Goal: Information Seeking & Learning: Find specific fact

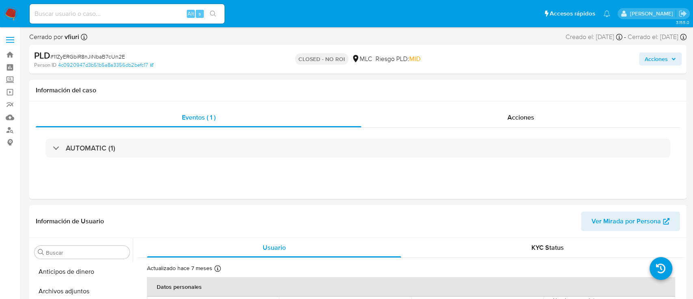
select select "10"
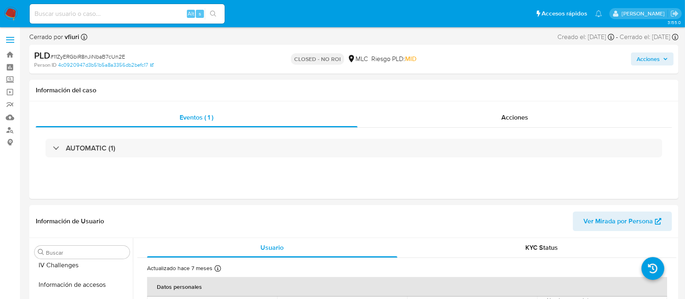
scroll to position [343, 0]
click at [11, 50] on link "Bandeja" at bounding box center [48, 54] width 97 height 13
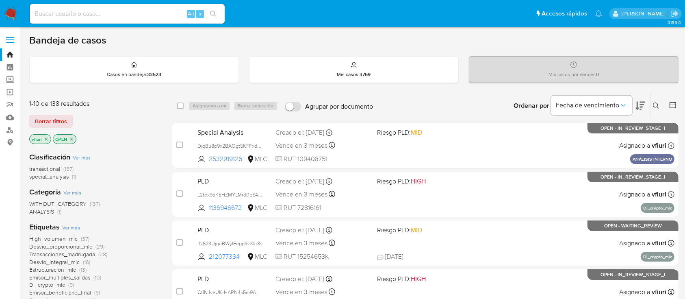
click at [50, 139] on p "vfiuri" at bounding box center [40, 138] width 21 height 9
click at [49, 138] on p "vfiuri" at bounding box center [40, 138] width 21 height 9
click at [46, 138] on icon "close-filter" at bounding box center [46, 138] width 3 height 3
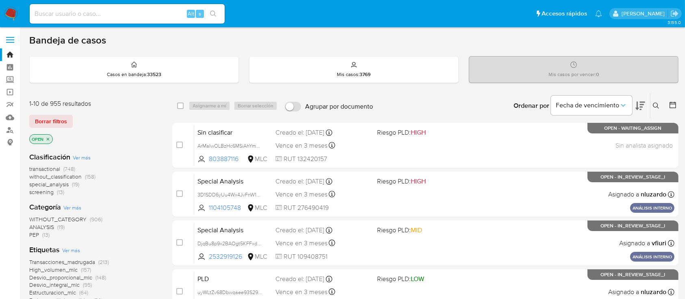
click at [49, 136] on icon "close-filter" at bounding box center [47, 138] width 5 height 5
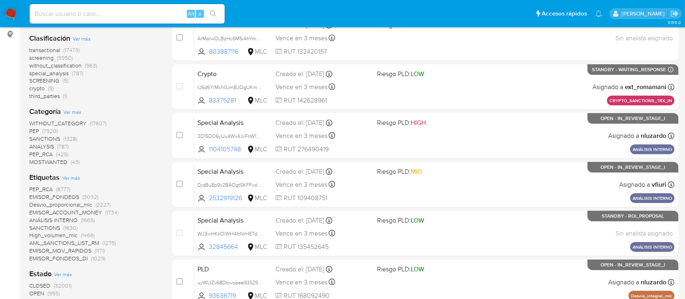
scroll to position [162, 0]
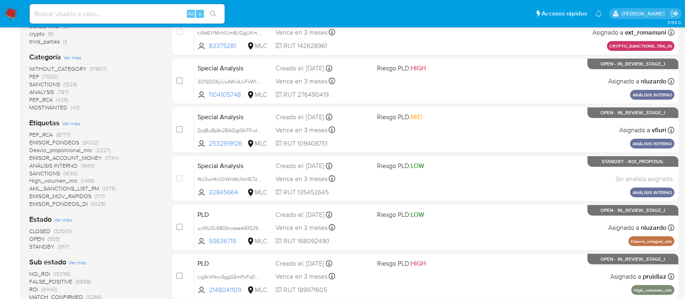
click at [65, 244] on span "(567)" at bounding box center [64, 246] width 12 height 8
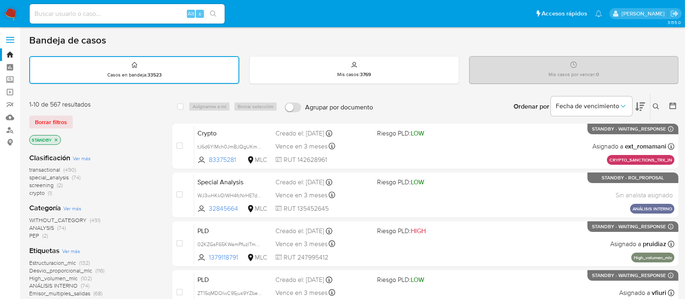
click at [668, 101] on div at bounding box center [671, 106] width 15 height 25
click at [675, 104] on icon at bounding box center [672, 105] width 6 height 6
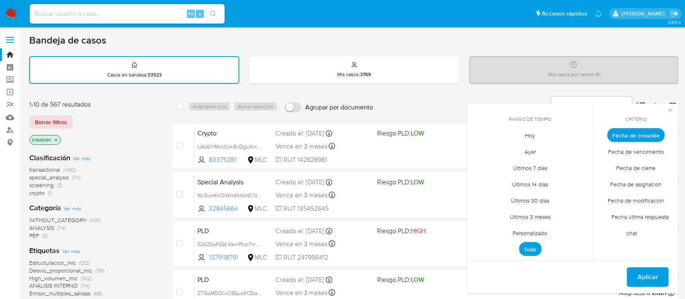
click at [542, 230] on span "Personalizado" at bounding box center [530, 233] width 52 height 17
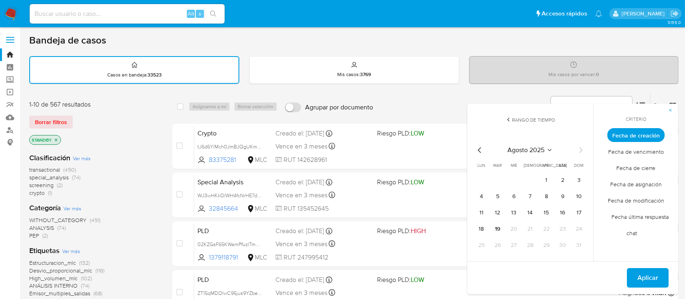
click at [478, 151] on icon "Mes anterior" at bounding box center [480, 150] width 10 height 10
click at [530, 212] on button "12" at bounding box center [530, 212] width 13 height 13
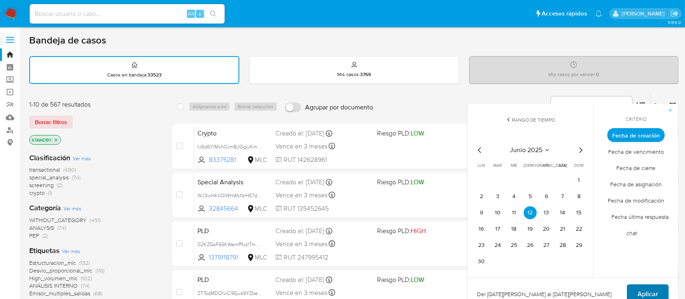
click at [653, 291] on span "Aplicar" at bounding box center [647, 294] width 21 height 18
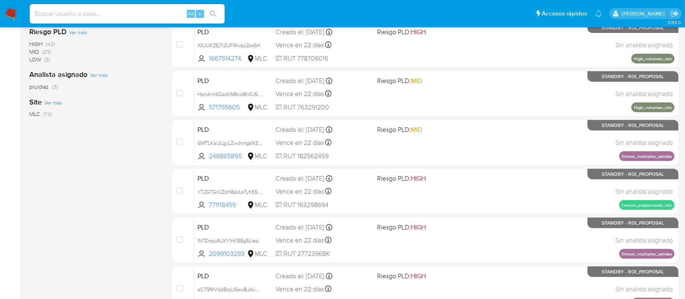
scroll to position [343, 0]
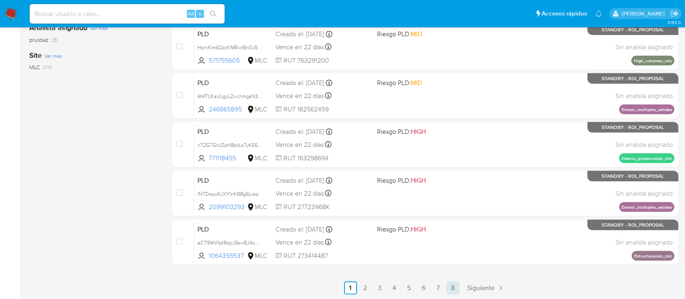
click at [446, 286] on link "8" at bounding box center [452, 287] width 13 height 13
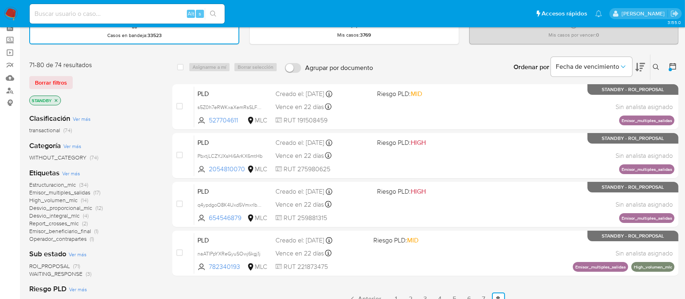
scroll to position [54, 0]
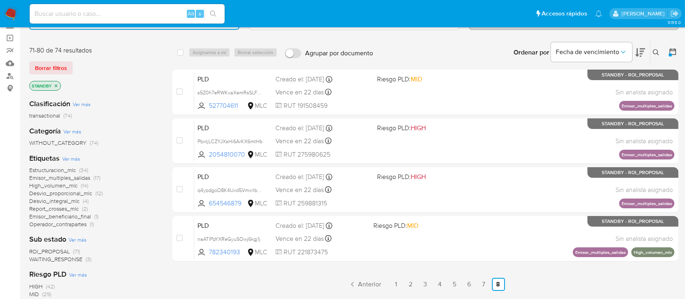
click at [68, 170] on span "Estructuracion_mlc" at bounding box center [52, 170] width 47 height 8
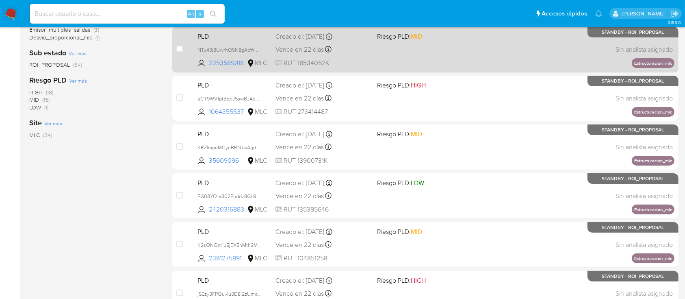
scroll to position [343, 0]
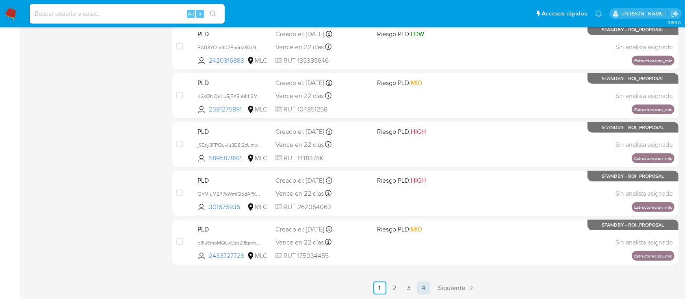
click at [424, 281] on link "4" at bounding box center [423, 287] width 13 height 13
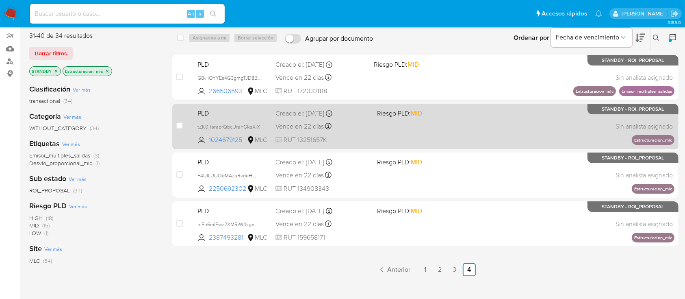
scroll to position [167, 0]
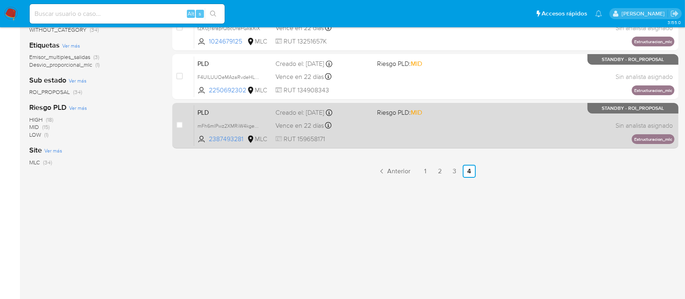
click at [395, 139] on div "PLD mFh6mlPwz2XMRiW4kgeO2wgf 2387493281 MLC Riesgo PLD: MID Creado el: 12/06/20…" at bounding box center [434, 125] width 480 height 41
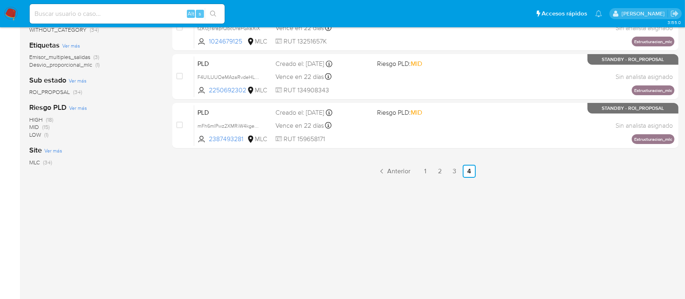
click at [69, 15] on input at bounding box center [127, 14] width 195 height 11
paste input "AWM1h2w6FqGkFAEDK6l87xHg"
type input "AWM1h2w6FqGkFAEDK6l87xHg"
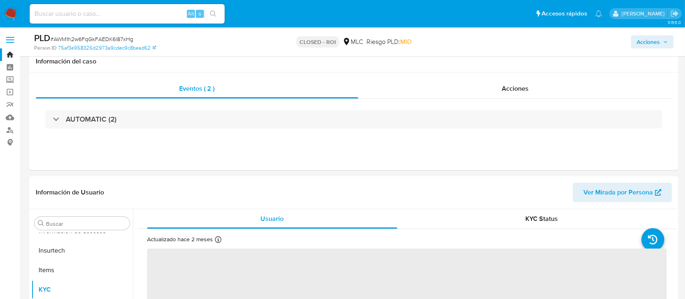
scroll to position [54, 0]
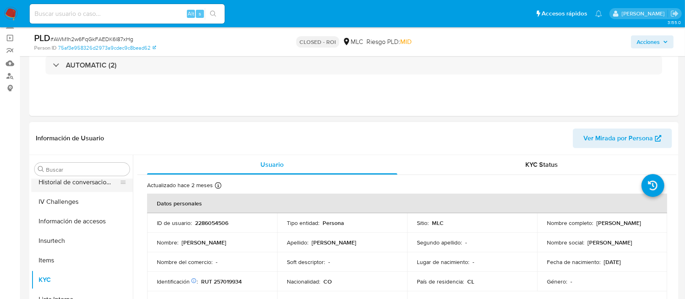
select select "10"
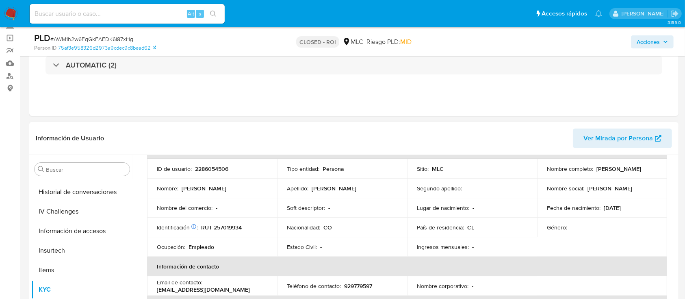
click at [224, 169] on p "2286054506" at bounding box center [211, 168] width 33 height 7
copy p "2286054506"
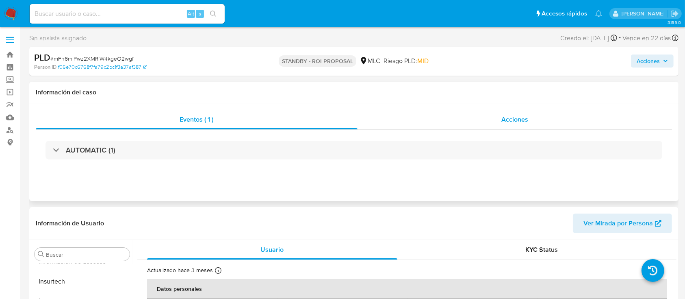
click at [481, 124] on div "Acciones" at bounding box center [514, 119] width 315 height 19
select select "10"
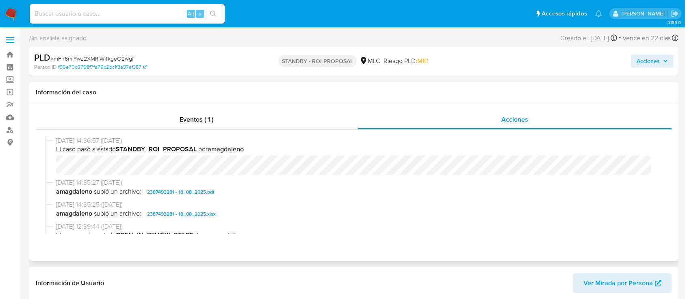
scroll to position [54, 0]
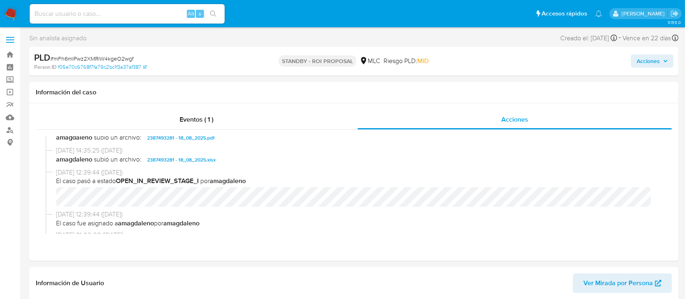
click at [84, 58] on span "# mFh6mlPwz2XMRiW4kgeO2wgf" at bounding box center [91, 58] width 83 height 8
copy span "mFh6mlPwz2XMRiW4kgeO2wgf"
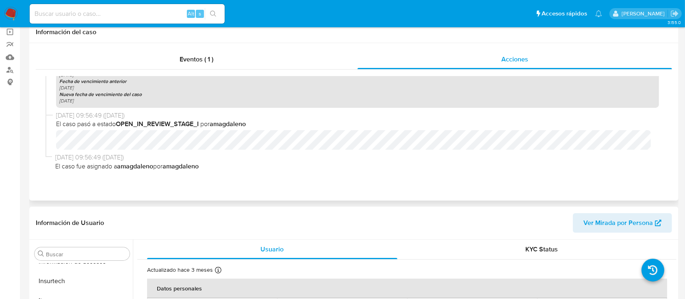
scroll to position [108, 0]
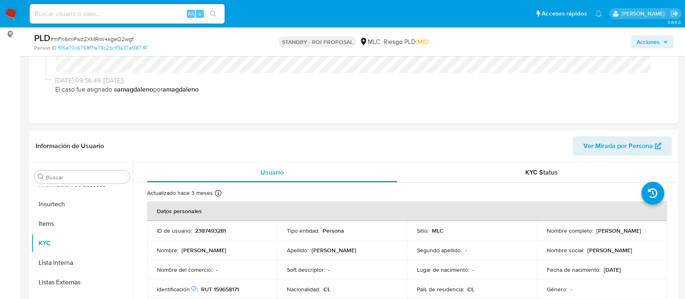
click at [209, 231] on p "2387493281" at bounding box center [210, 230] width 31 height 7
copy p "2387493281"
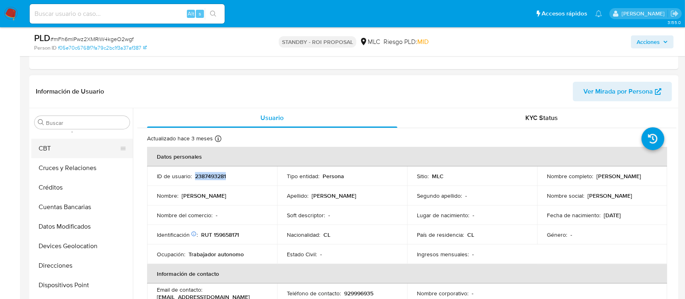
scroll to position [54, 0]
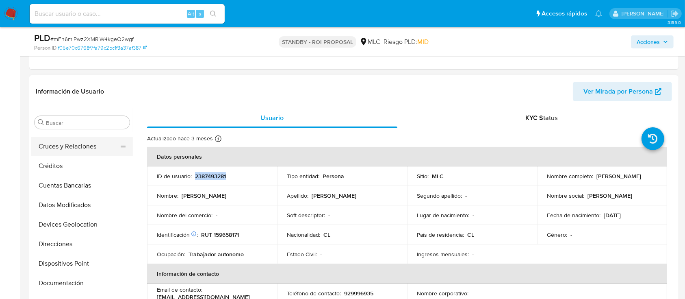
click at [67, 145] on button "Cruces y Relaciones" at bounding box center [78, 145] width 95 height 19
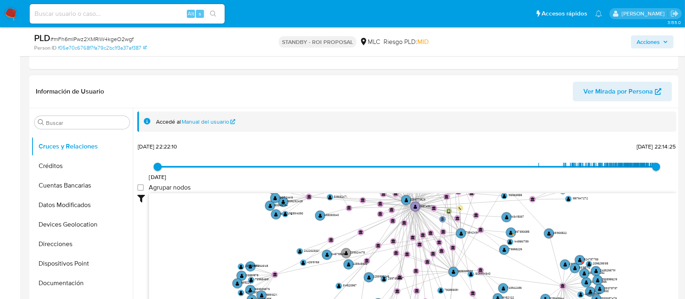
drag, startPoint x: 331, startPoint y: 223, endPoint x: 336, endPoint y: 147, distance: 76.1
click at [334, 139] on div "Accedé al Manual del usuario 19/11/2020 19/11/2020, 22:22:10 18/8/2025, 22:14:2…" at bounding box center [406, 212] width 539 height 202
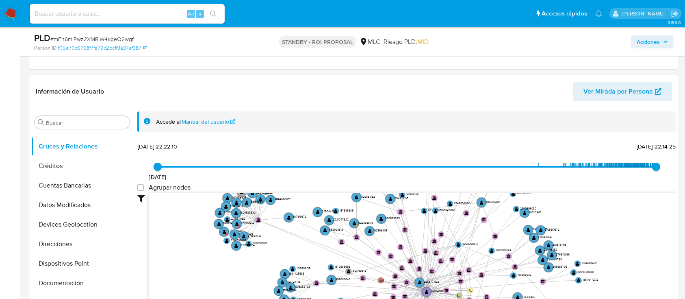
drag, startPoint x: 261, startPoint y: 242, endPoint x: 283, endPoint y: 264, distance: 31.3
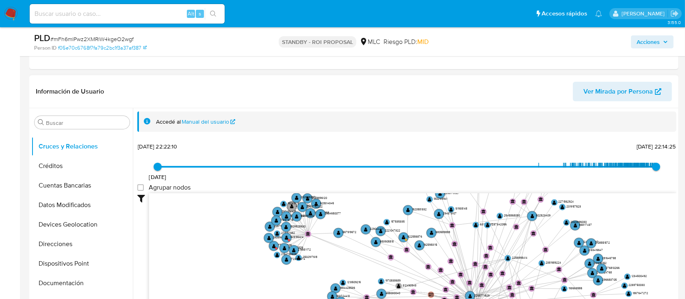
drag, startPoint x: 314, startPoint y: 202, endPoint x: 363, endPoint y: 215, distance: 50.9
click at [363, 215] on icon "phone-ed7cd97f44a200c25de65808fa21f010  user-2387493281  2387493281 person-f0…" at bounding box center [412, 252] width 527 height 118
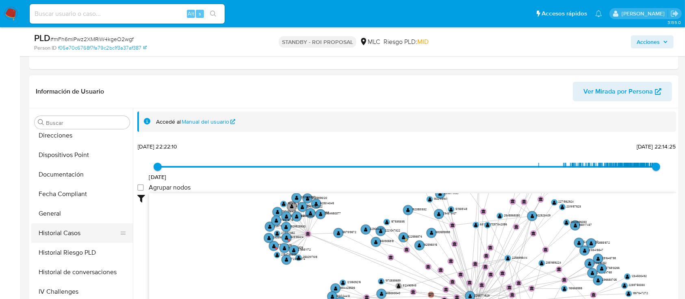
click at [84, 226] on button "Historial Casos" at bounding box center [78, 232] width 95 height 19
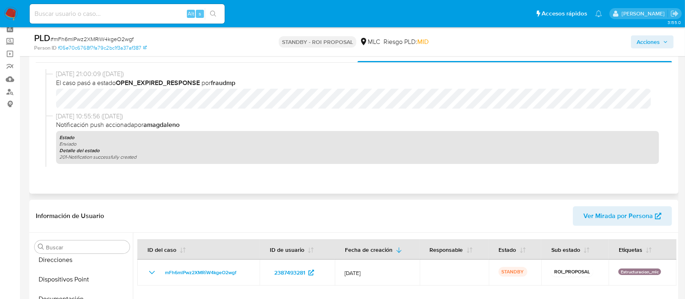
scroll to position [0, 0]
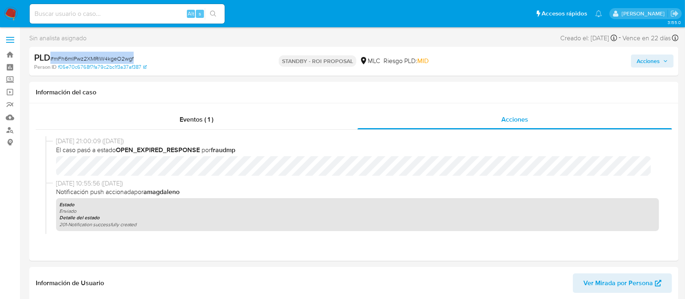
drag, startPoint x: 137, startPoint y: 59, endPoint x: 48, endPoint y: 59, distance: 88.9
click at [48, 59] on div "PLD # mFh6mlPwz2XMRiW4kgeO2wgf" at bounding box center [139, 58] width 210 height 12
copy span "# mFh6mlPwz2XMRiW4kgeO2wgf"
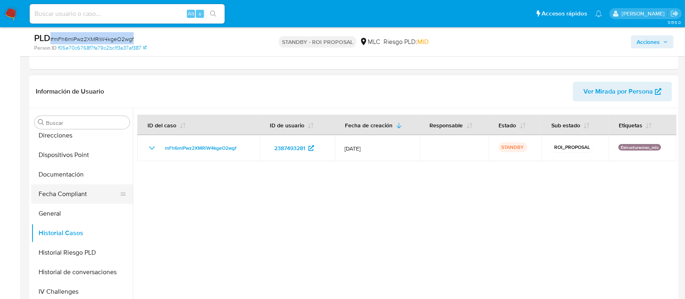
scroll to position [343, 0]
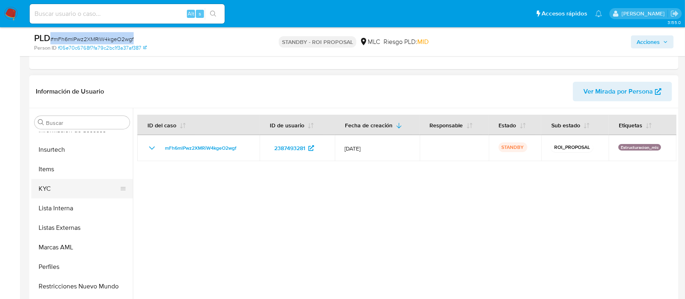
click at [56, 190] on button "KYC" at bounding box center [78, 188] width 95 height 19
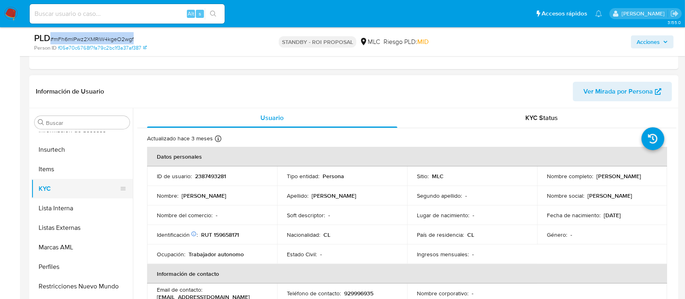
scroll to position [0, 0]
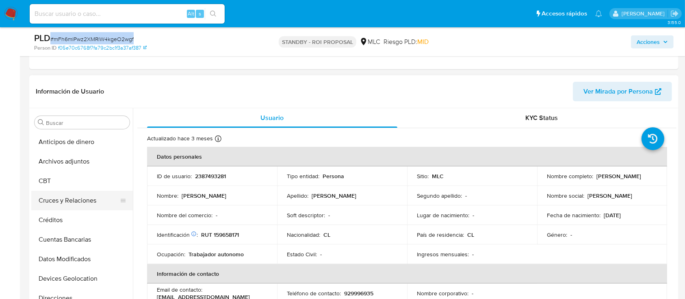
click at [75, 197] on button "Cruces y Relaciones" at bounding box center [78, 199] width 95 height 19
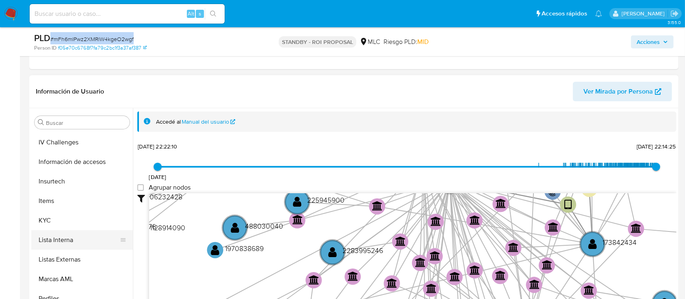
scroll to position [343, 0]
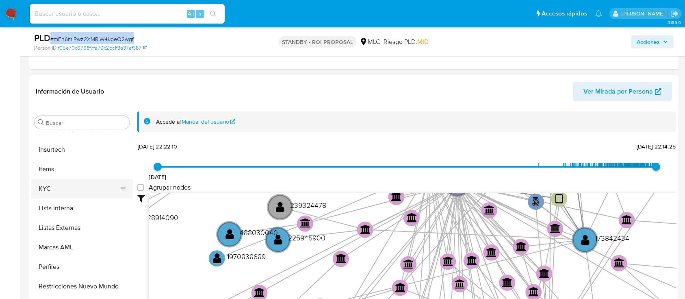
click at [50, 182] on button "KYC" at bounding box center [78, 188] width 95 height 19
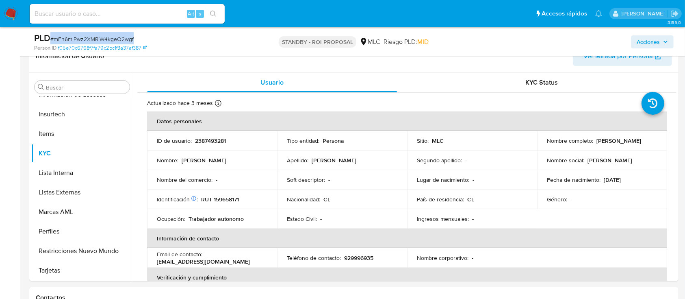
scroll to position [108, 0]
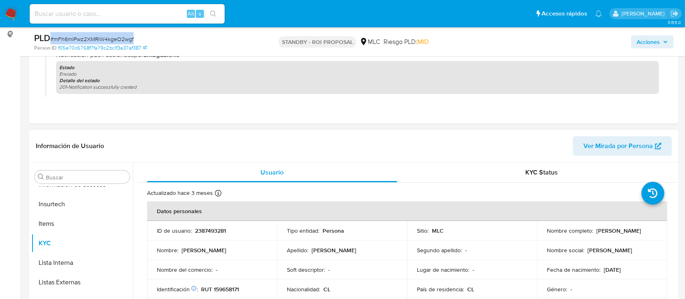
drag, startPoint x: 545, startPoint y: 234, endPoint x: 623, endPoint y: 232, distance: 78.8
click at [623, 232] on div "Nombre completo : Erik Jonathan Vargas Cuevas" at bounding box center [602, 230] width 110 height 7
copy p "Erik Jonathan Vargas Cuevas"
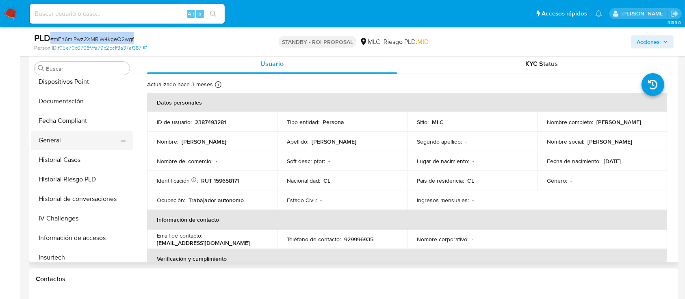
scroll to position [181, 0]
click at [71, 144] on button "General" at bounding box center [78, 140] width 95 height 19
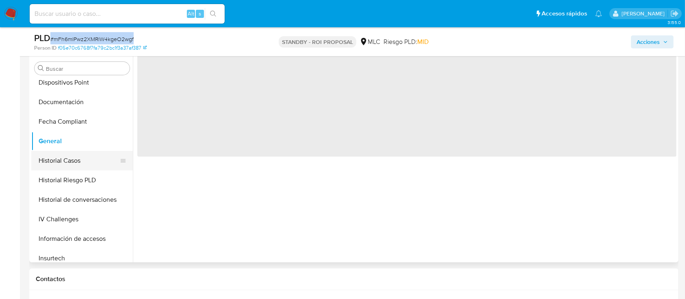
click at [77, 157] on button "Historial Casos" at bounding box center [78, 160] width 95 height 19
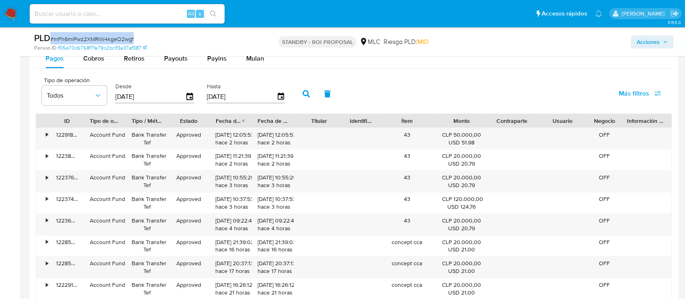
scroll to position [1029, 0]
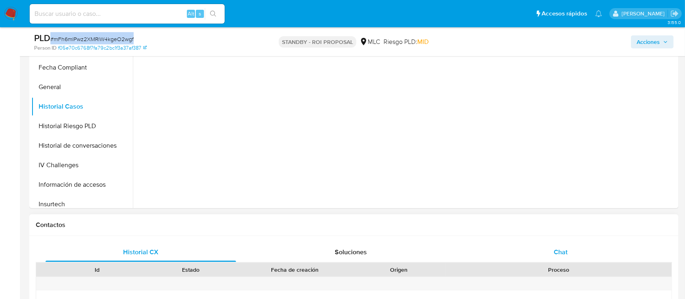
click at [560, 253] on span "Chat" at bounding box center [561, 251] width 14 height 9
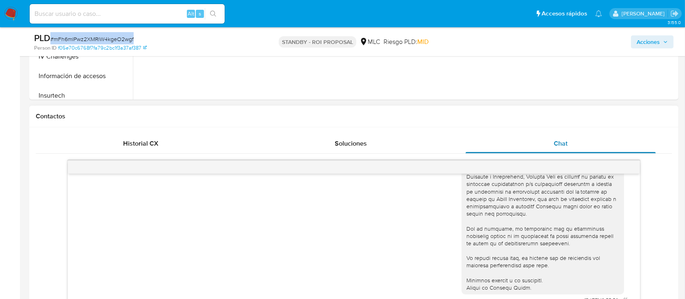
scroll to position [325, 0]
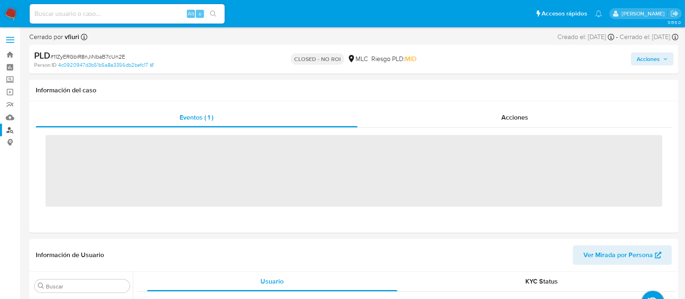
scroll to position [343, 0]
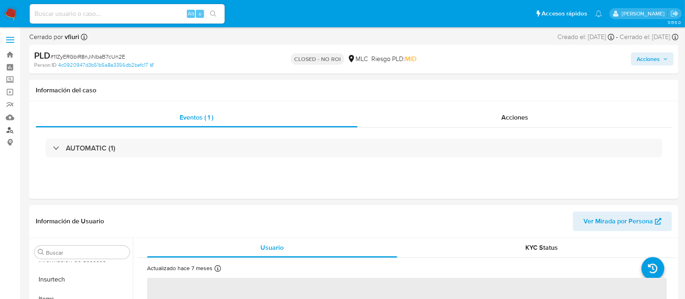
click at [13, 130] on link "Buscador de personas" at bounding box center [48, 129] width 97 height 13
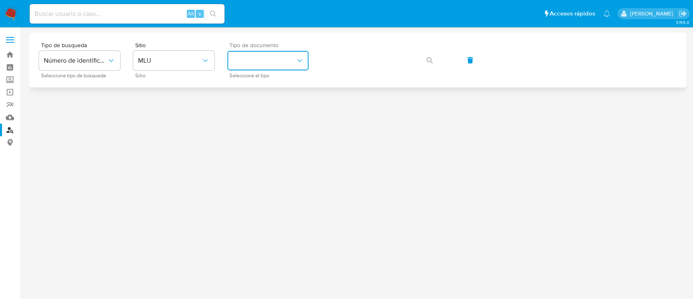
click at [249, 60] on button "identificationType" at bounding box center [267, 60] width 81 height 19
click at [186, 52] on button "MLU" at bounding box center [173, 60] width 81 height 19
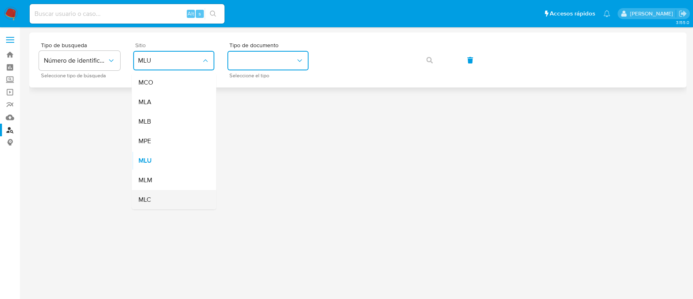
click at [157, 195] on div "MLC" at bounding box center [171, 199] width 67 height 19
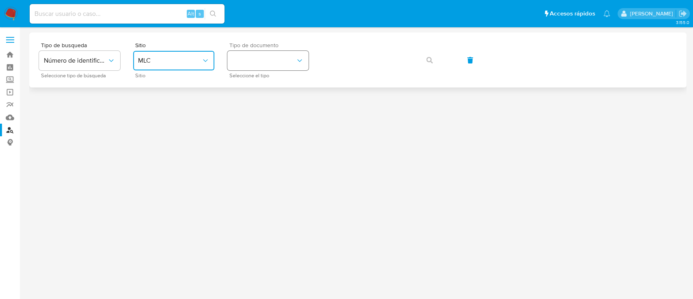
click at [261, 55] on button "identificationType" at bounding box center [267, 60] width 81 height 19
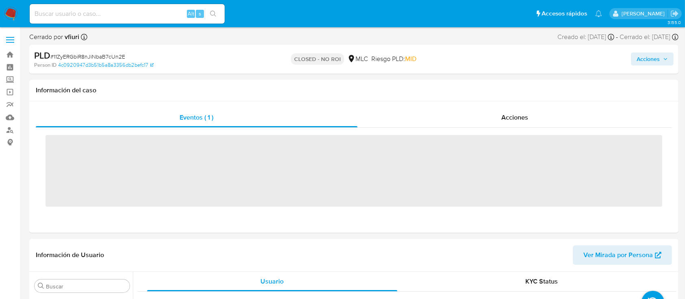
scroll to position [343, 0]
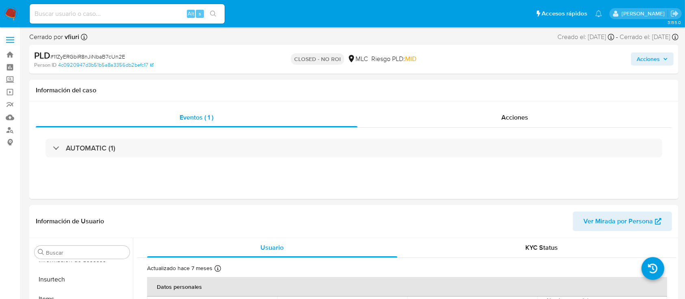
select select "10"
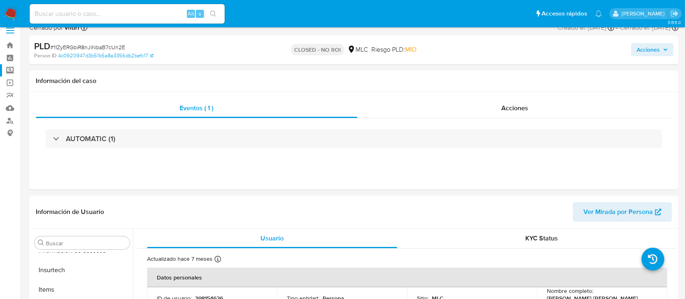
scroll to position [0, 0]
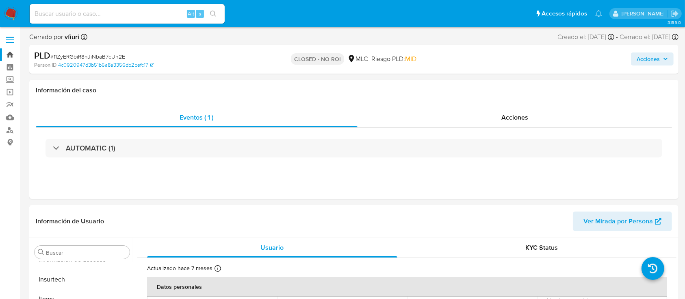
click at [6, 50] on link "Bandeja" at bounding box center [48, 54] width 97 height 13
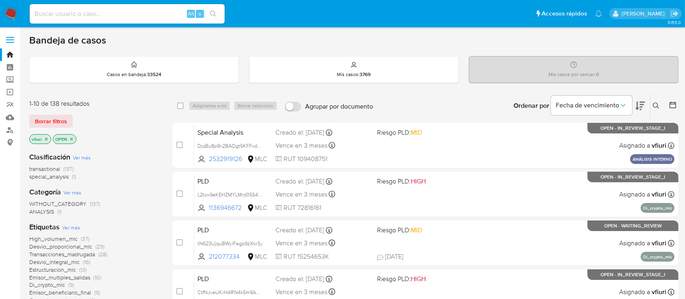
scroll to position [54, 0]
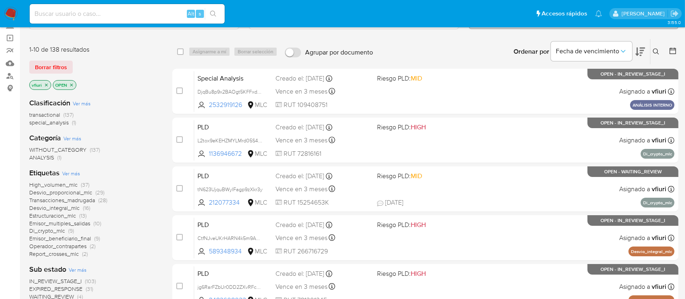
click at [47, 87] on p "vfiuri" at bounding box center [40, 84] width 21 height 9
click at [46, 83] on icon "close-filter" at bounding box center [46, 84] width 3 height 3
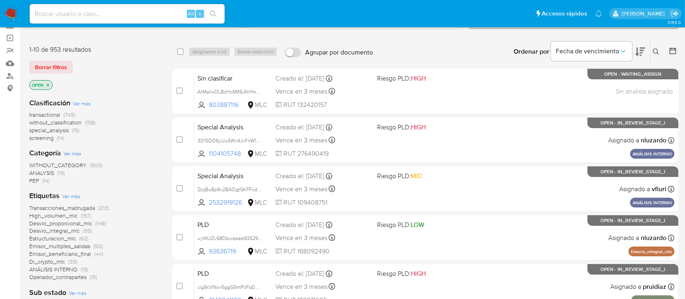
click at [47, 82] on icon "close-filter" at bounding box center [47, 84] width 5 height 5
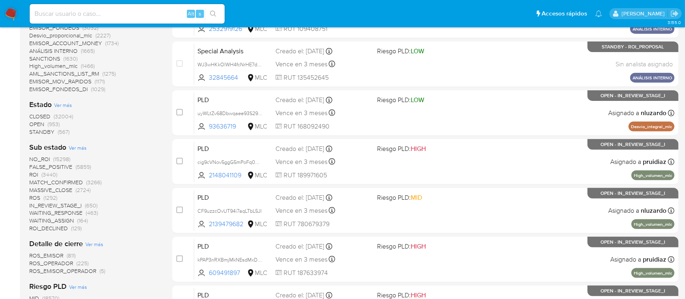
scroll to position [216, 0]
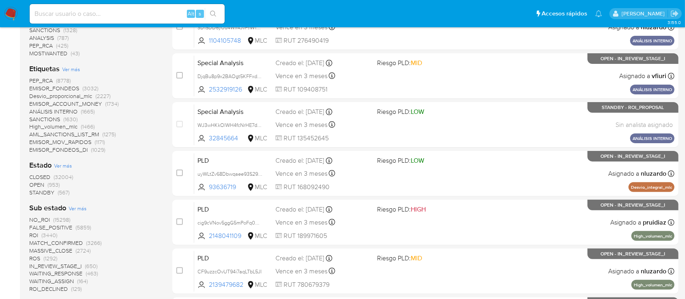
click at [52, 194] on span "STANDBY" at bounding box center [41, 192] width 25 height 8
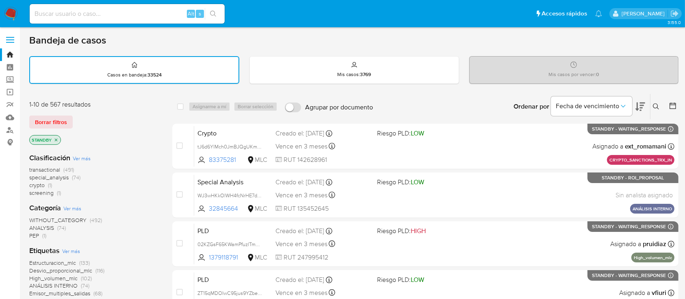
click at [669, 102] on icon at bounding box center [673, 106] width 8 height 8
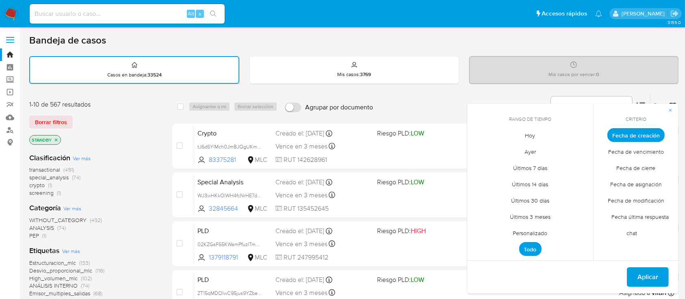
click at [533, 230] on span "Personalizado" at bounding box center [530, 233] width 52 height 17
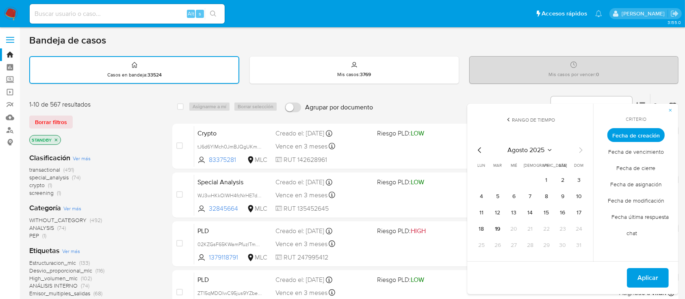
click at [475, 149] on icon "Mes anterior" at bounding box center [480, 150] width 10 height 10
click at [477, 148] on icon "Mes anterior" at bounding box center [480, 150] width 10 height 10
click at [526, 210] on button "12" at bounding box center [530, 212] width 13 height 13
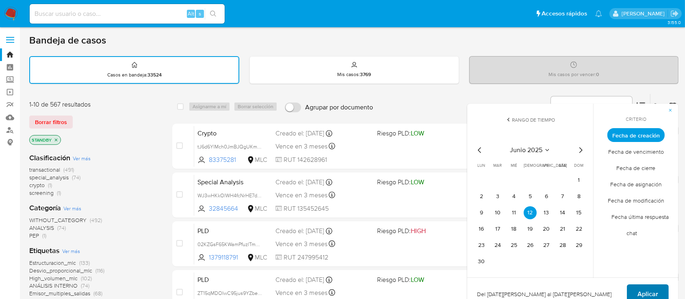
click at [651, 285] on span "Aplicar" at bounding box center [647, 294] width 21 height 18
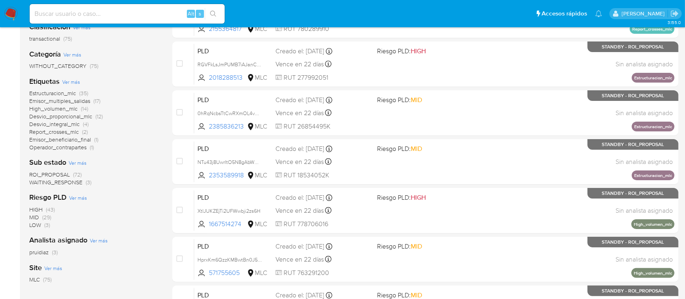
scroll to position [126, 0]
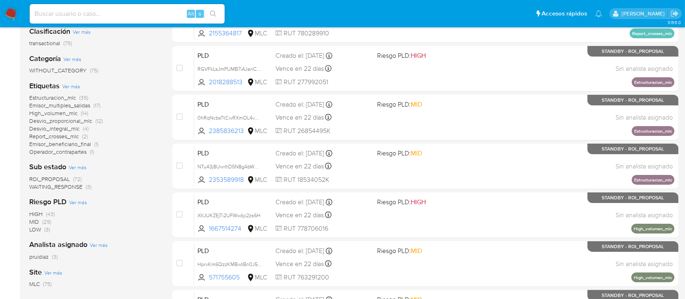
click at [43, 177] on span "ROI_PROPOSAL" at bounding box center [49, 179] width 41 height 8
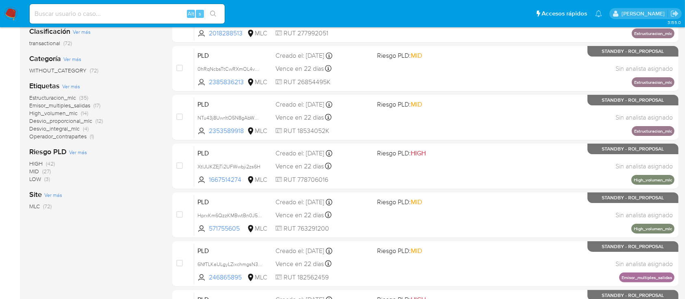
click at [34, 96] on span "Estructuracion_mlc" at bounding box center [52, 97] width 47 height 8
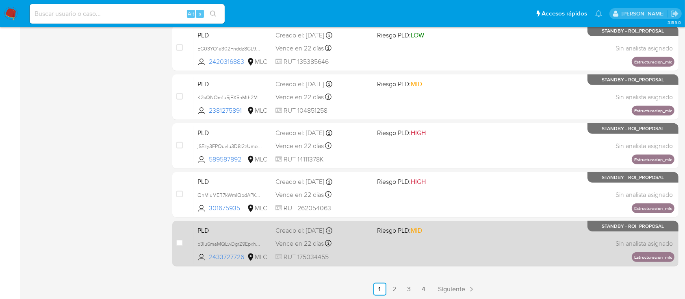
scroll to position [343, 0]
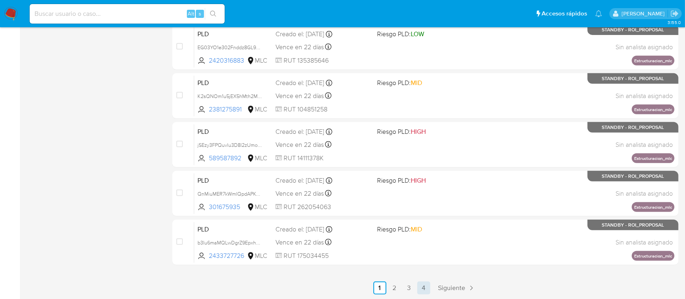
click at [426, 290] on link "4" at bounding box center [423, 287] width 13 height 13
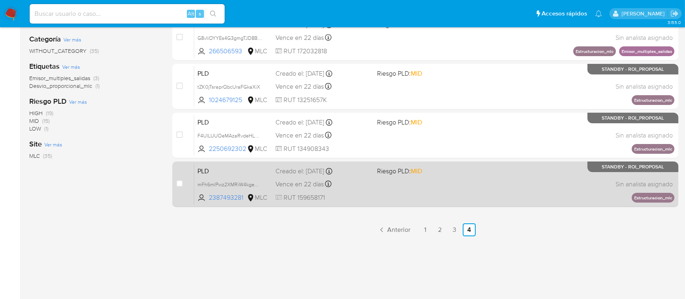
scroll to position [179, 0]
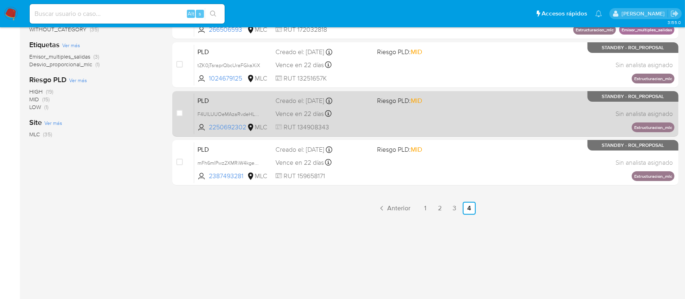
click at [484, 109] on div "PLD F4UlLUUOeMAzaRvdeHLmbWGO 2250692302 MLC Riesgo PLD: MID Creado el: 12/06/20…" at bounding box center [434, 113] width 480 height 41
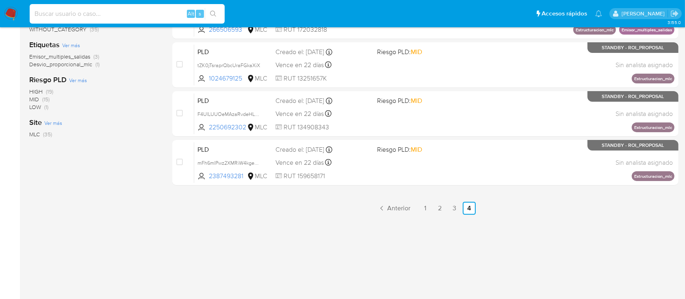
click at [69, 12] on input at bounding box center [127, 14] width 195 height 11
paste input "mFh6mlPwz2XMRiW4kgeO2wgf"
type input "mFh6mlPwz2XMRiW4kgeO2wgf"
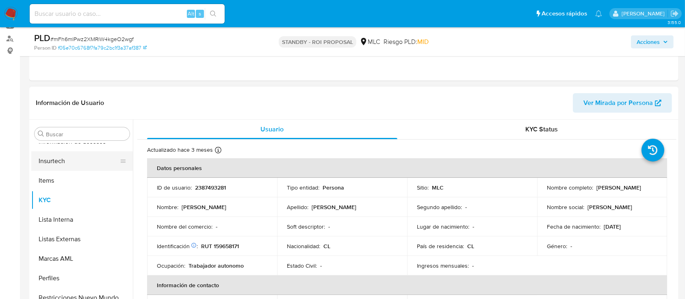
scroll to position [108, 0]
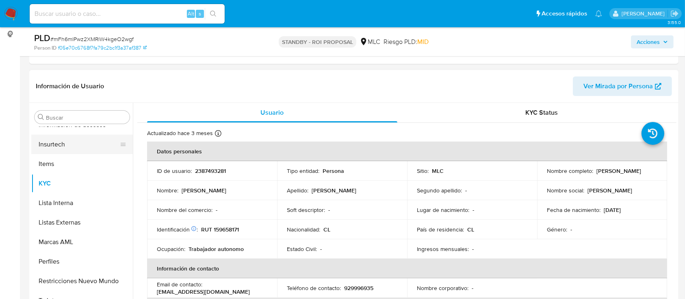
select select "10"
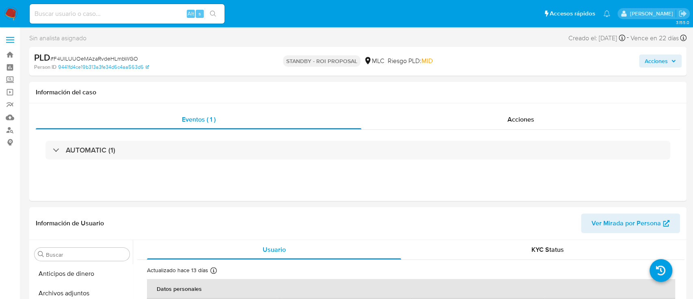
select select "10"
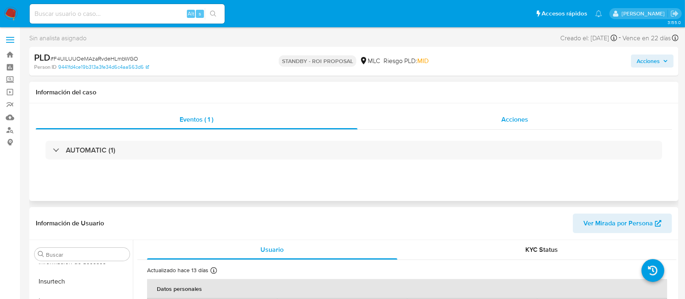
click at [502, 128] on div "Acciones" at bounding box center [514, 119] width 315 height 19
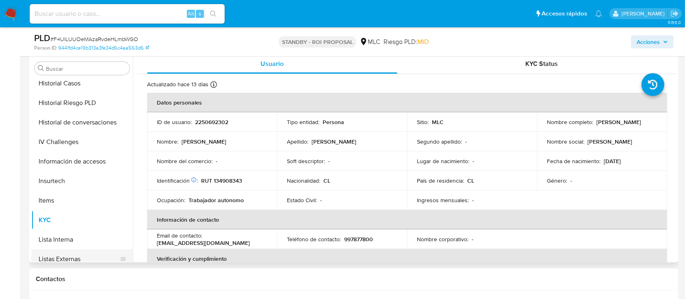
scroll to position [127, 0]
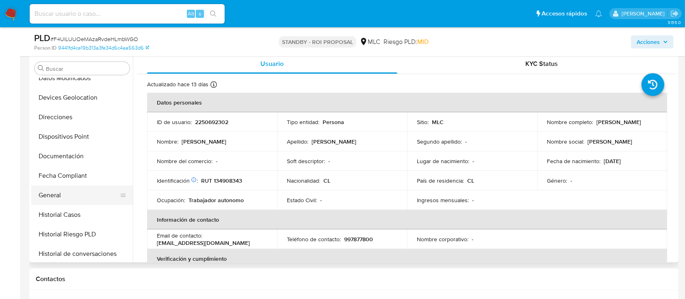
click at [71, 190] on button "General" at bounding box center [78, 194] width 95 height 19
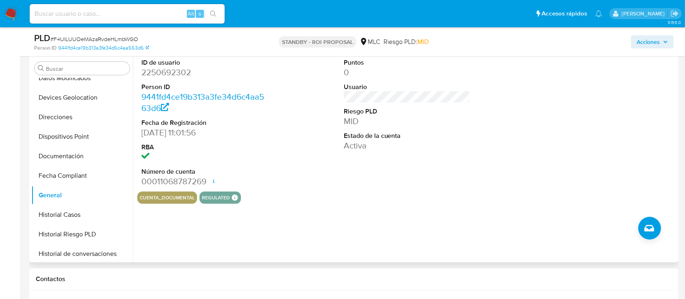
click at [171, 71] on dd "2250692302" at bounding box center [204, 72] width 127 height 11
copy dd "2250692302"
click at [110, 39] on span "# F4UlLUUOeMAzaRvdeHLmbWGO" at bounding box center [94, 39] width 88 height 8
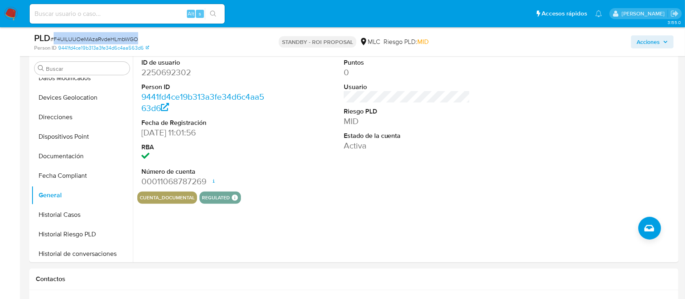
copy span "F4UlLUUOeMAzaRvdeHLmbWGO"
click at [164, 71] on dd "2250692302" at bounding box center [204, 72] width 127 height 11
copy dd "2250692302"
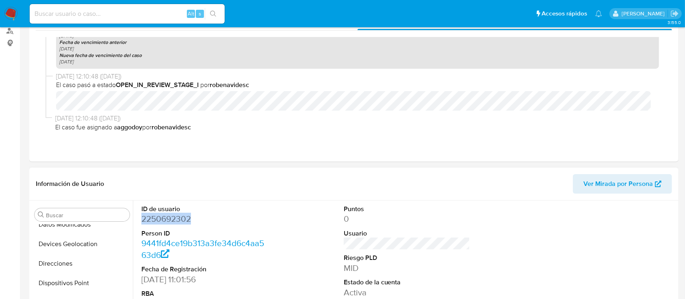
scroll to position [216, 0]
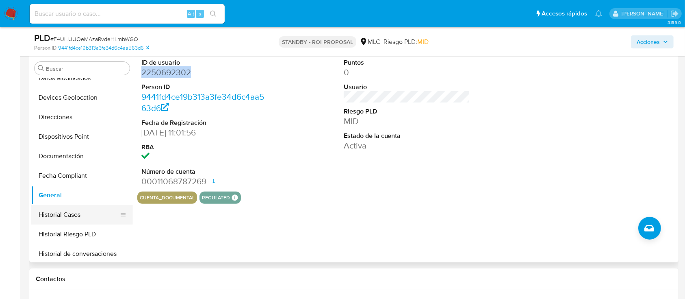
click at [62, 209] on button "Historial Casos" at bounding box center [78, 214] width 95 height 19
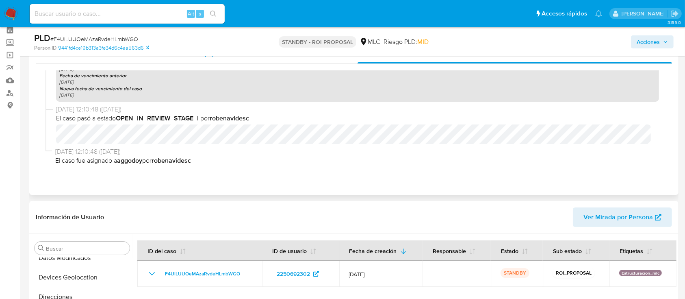
scroll to position [0, 0]
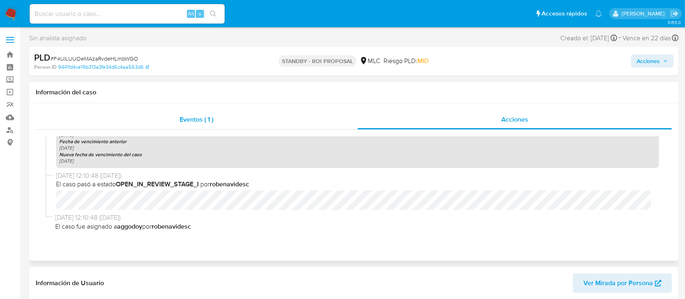
click at [183, 120] on span "Eventos ( 1 )" at bounding box center [197, 119] width 34 height 9
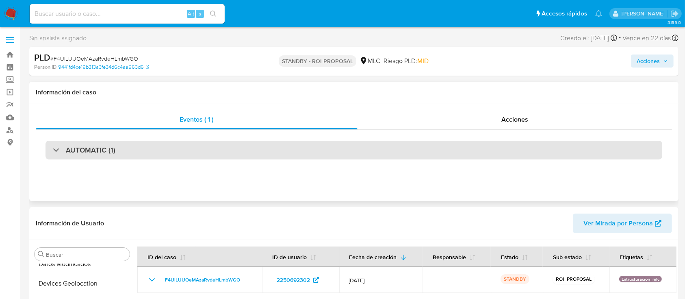
click at [114, 148] on h3 "AUTOMATIC (1)" at bounding box center [91, 149] width 50 height 9
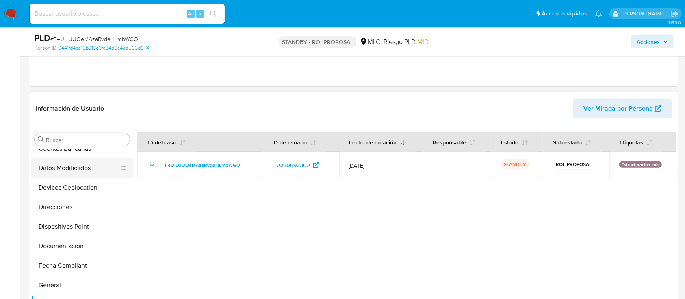
scroll to position [162, 0]
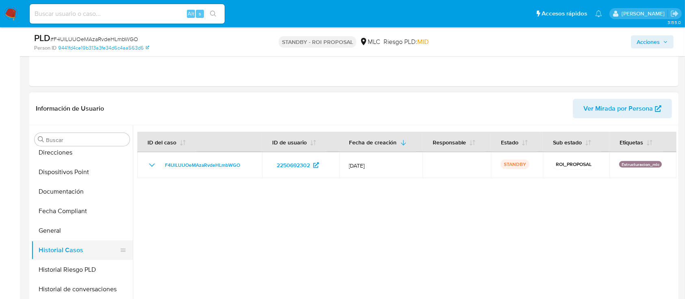
click at [56, 250] on button "Historial Casos" at bounding box center [78, 249] width 95 height 19
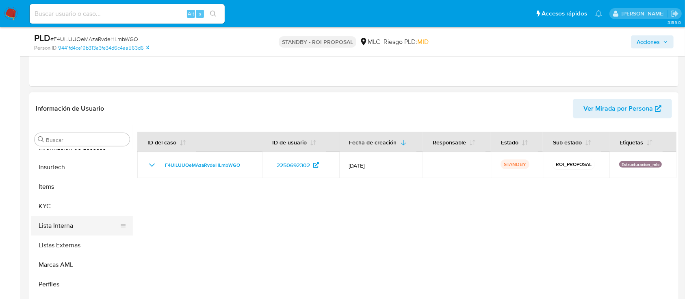
scroll to position [343, 0]
click at [49, 204] on button "KYC" at bounding box center [78, 205] width 95 height 19
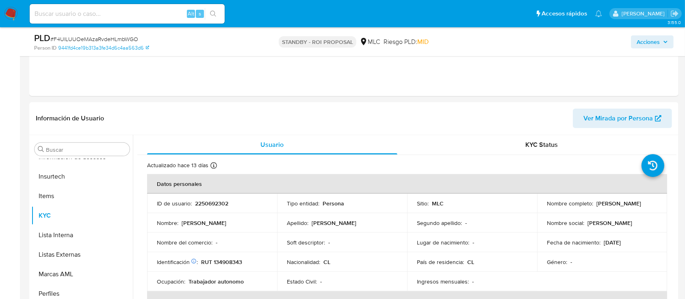
scroll to position [379, 0]
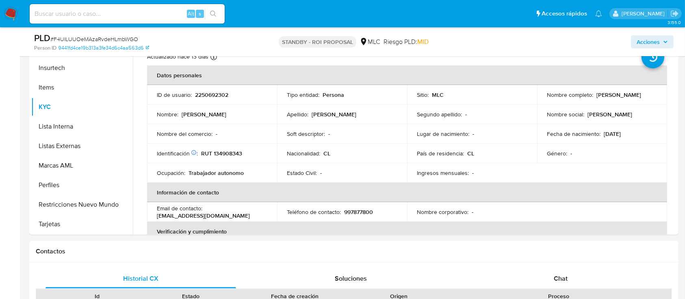
click at [93, 39] on span "# F4UlLUUOeMAzaRvdeHLmbWGO" at bounding box center [94, 39] width 88 height 8
copy span "F4UlLUUOeMAzaRvdeHLmbWGO"
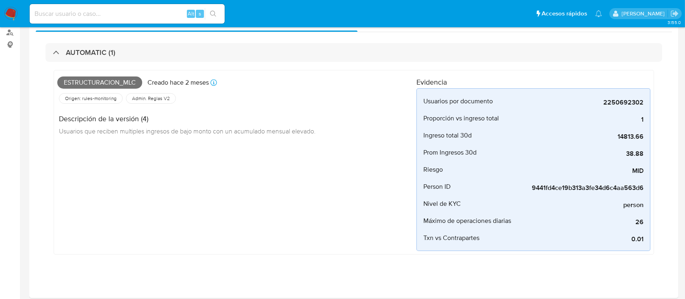
scroll to position [270, 0]
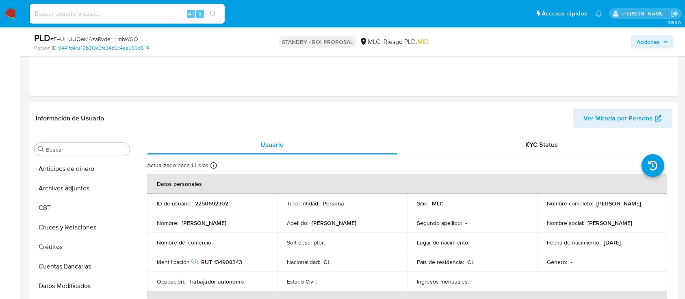
click at [205, 199] on p "2250692302" at bounding box center [211, 202] width 33 height 7
copy p "2250692302"
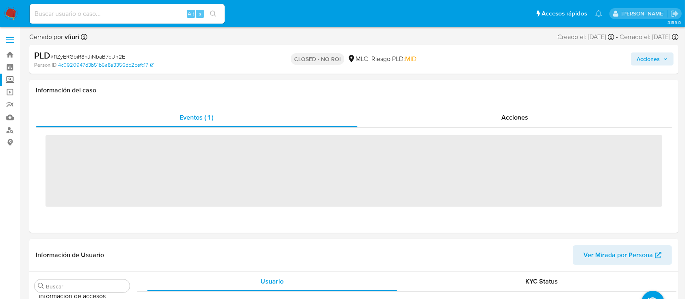
scroll to position [343, 0]
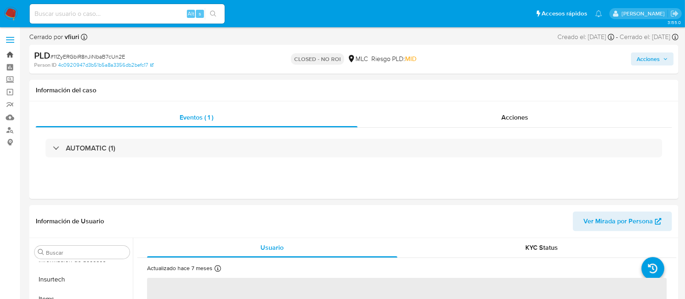
click at [8, 54] on link "Bandeja" at bounding box center [48, 54] width 97 height 13
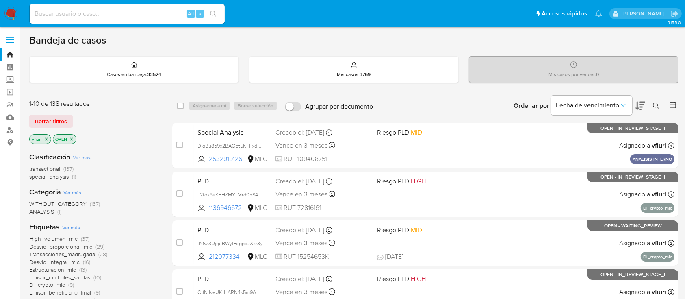
click at [48, 134] on p "vfiuri" at bounding box center [40, 138] width 21 height 9
click at [48, 137] on icon "close-filter" at bounding box center [46, 138] width 5 height 5
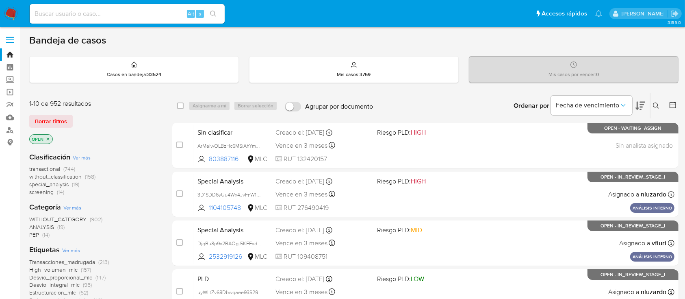
click at [48, 137] on icon "close-filter" at bounding box center [47, 138] width 5 height 5
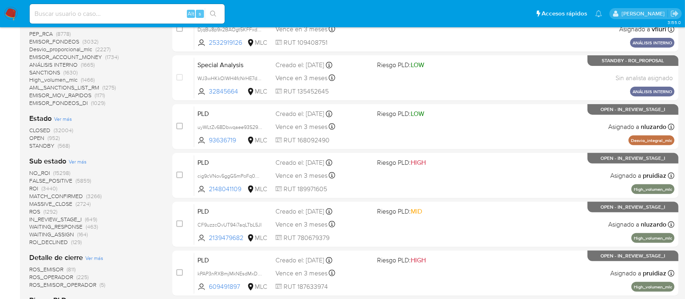
scroll to position [270, 0]
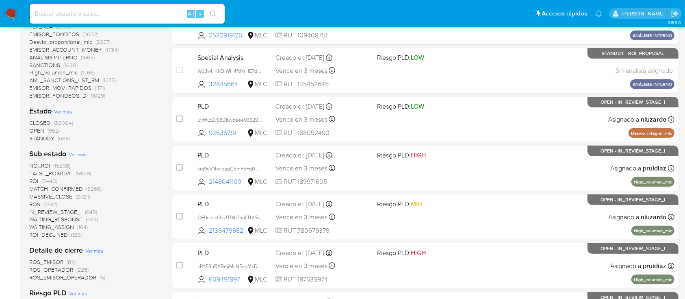
click at [43, 138] on span "STANDBY" at bounding box center [41, 138] width 25 height 8
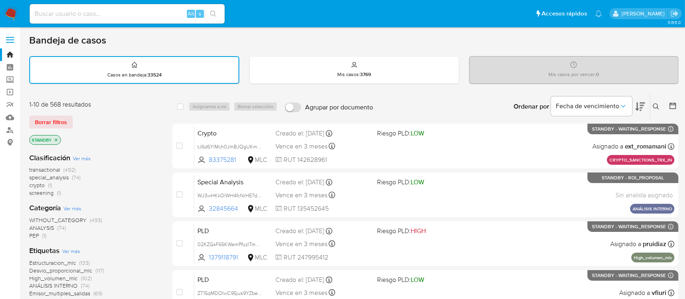
click at [674, 112] on div at bounding box center [671, 106] width 15 height 25
click at [669, 105] on icon at bounding box center [673, 106] width 8 height 8
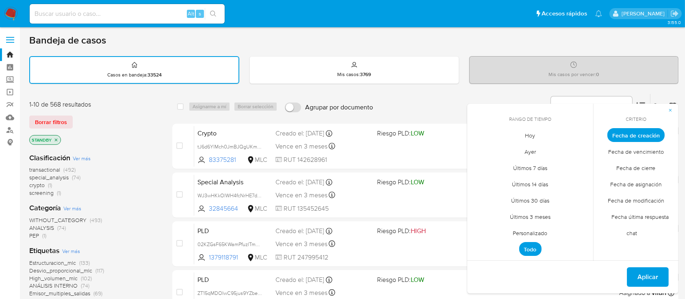
click at [526, 230] on span "Personalizado" at bounding box center [530, 233] width 52 height 17
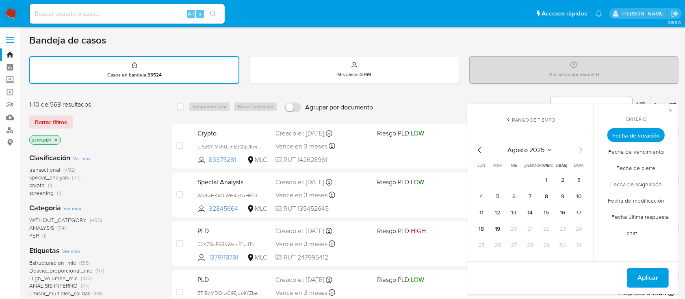
click at [480, 147] on icon "Mes anterior" at bounding box center [479, 150] width 3 height 6
click at [532, 212] on button "12" at bounding box center [530, 212] width 13 height 13
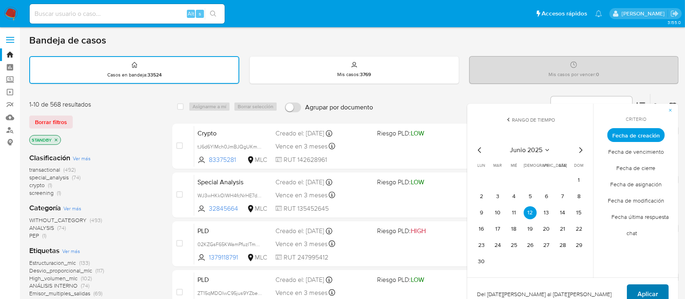
click at [642, 290] on span "Aplicar" at bounding box center [647, 294] width 21 height 18
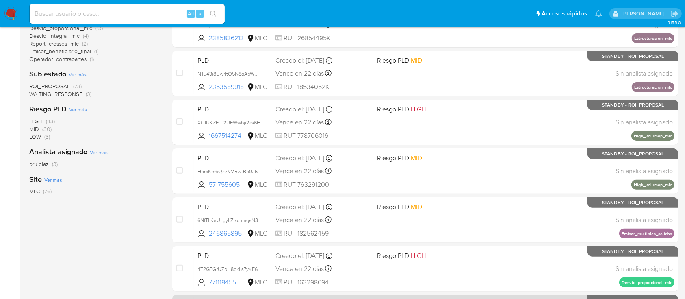
scroll to position [343, 0]
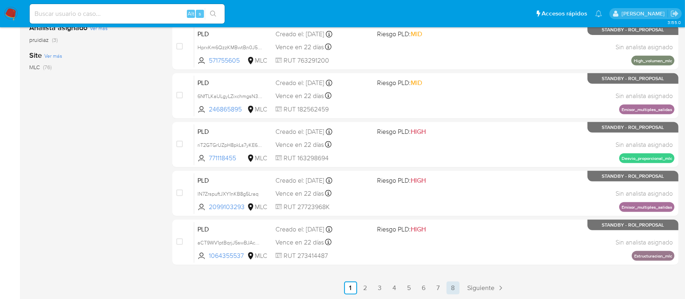
click at [455, 290] on link "8" at bounding box center [452, 287] width 13 height 13
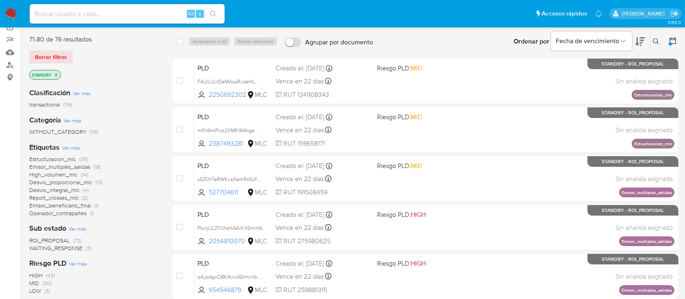
scroll to position [108, 0]
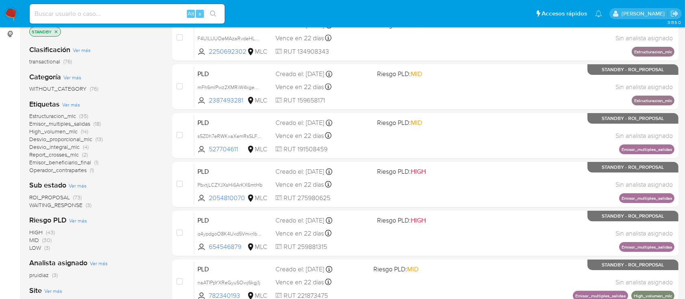
click at [63, 115] on span "Estructuracion_mlc" at bounding box center [52, 116] width 47 height 8
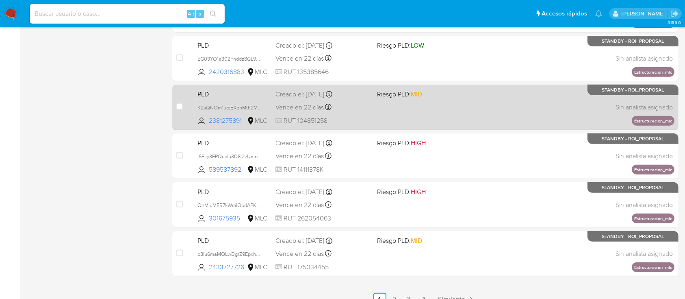
scroll to position [343, 0]
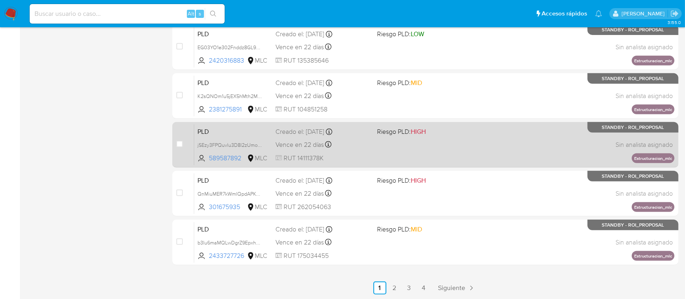
click at [432, 143] on div "PLD jSEzy3FPQuvlu3D8l2zUmoDp 589587892 MLC Riesgo PLD: HIGH Creado el: 12/06/20…" at bounding box center [434, 144] width 480 height 41
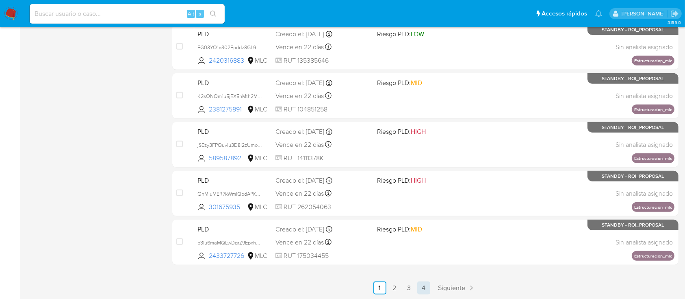
click at [424, 284] on link "4" at bounding box center [423, 287] width 13 height 13
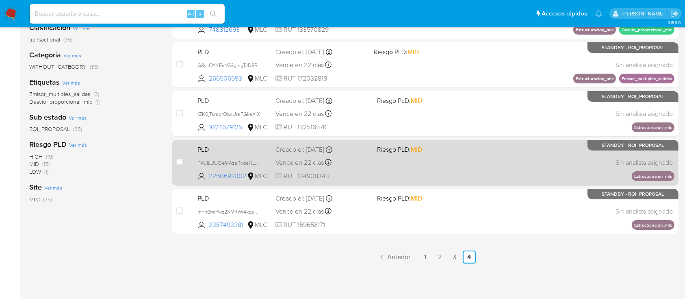
scroll to position [113, 0]
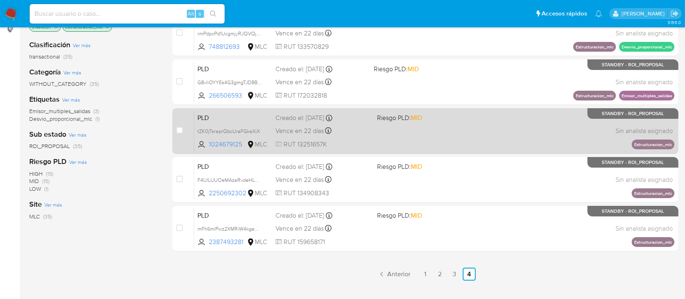
click at [384, 132] on div "PLD tZK0jTsraprQbcUraFGkaXiX 1024679125 MLC Riesgo PLD: MID Creado el: 12/06/20…" at bounding box center [434, 130] width 480 height 41
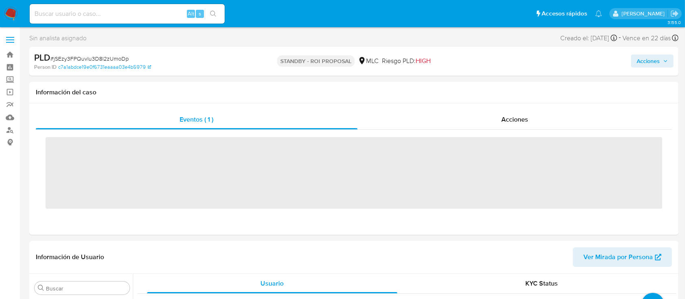
scroll to position [343, 0]
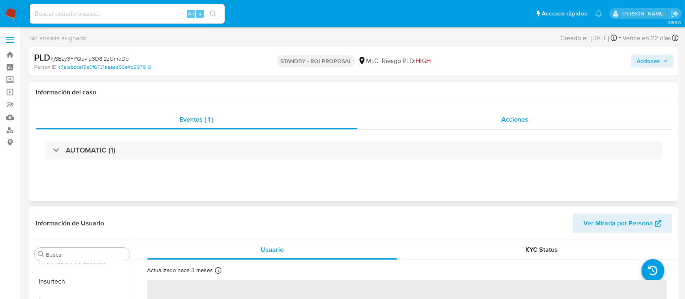
click at [514, 121] on span "Acciones" at bounding box center [514, 119] width 27 height 9
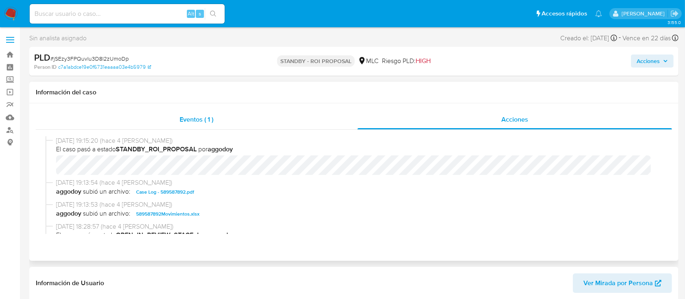
select select "10"
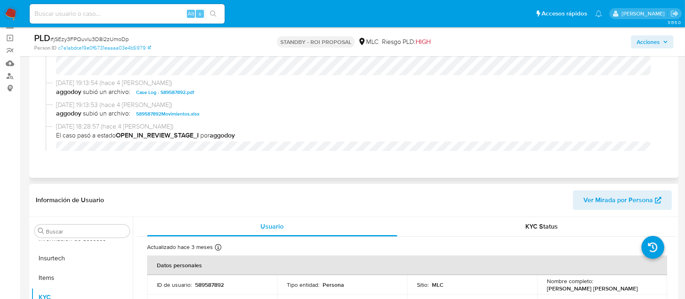
scroll to position [0, 0]
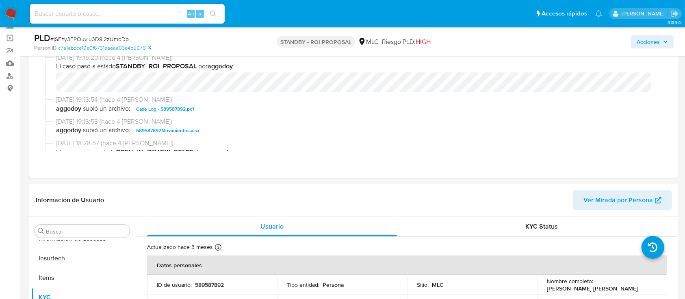
click at [90, 41] on span "# jSEzy3FPQuvlu3D8l2zUmoDp" at bounding box center [89, 39] width 78 height 8
copy span "jSEzy3FPQuvlu3D8l2zUmoDp"
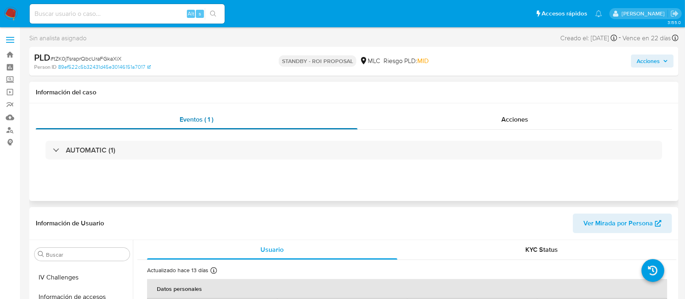
scroll to position [343, 0]
select select "10"
click at [503, 128] on div "Acciones" at bounding box center [514, 119] width 315 height 19
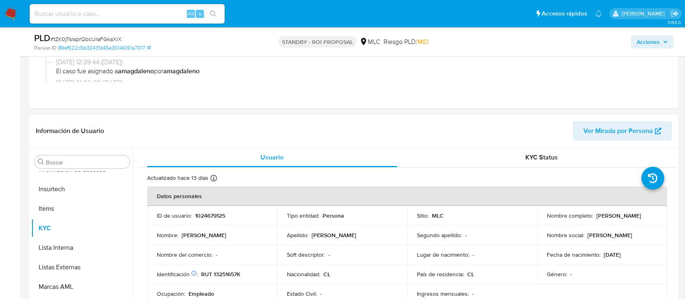
scroll to position [162, 0]
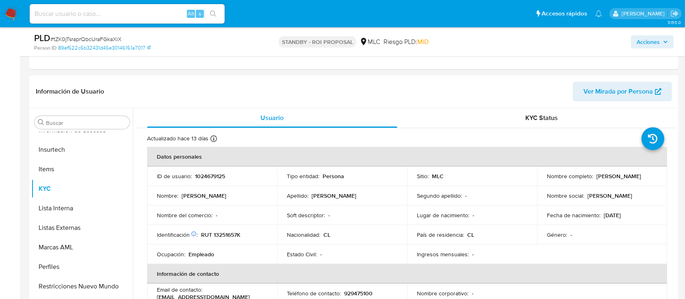
click at [91, 37] on span "# tZK0jTsraprQbcUraFGkaXiX" at bounding box center [85, 39] width 71 height 8
copy span "tZK0jTsraprQbcUraFGkaXiX"
click at [490, 211] on div "Lugar de nacimiento : -" at bounding box center [472, 214] width 110 height 7
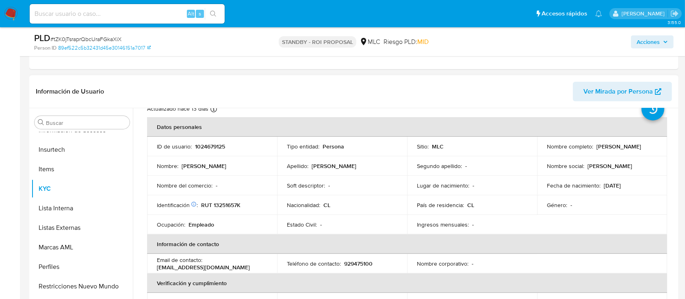
scroll to position [0, 0]
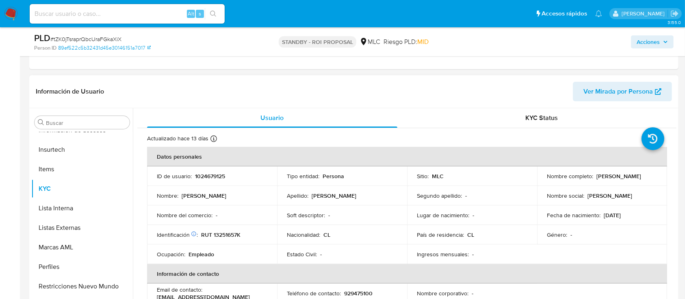
click at [206, 178] on p "1024679125" at bounding box center [210, 175] width 30 height 7
copy p "1024679125"
